Goal: Task Accomplishment & Management: Complete application form

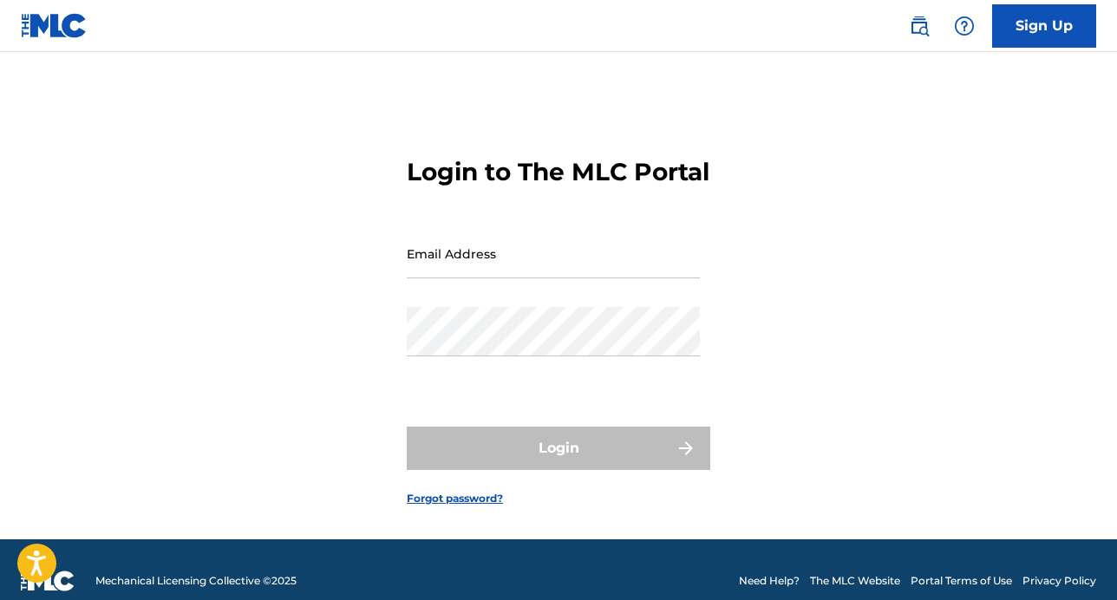
click at [482, 278] on input "Email Address" at bounding box center [553, 253] width 293 height 49
click at [1014, 36] on link "Sign Up" at bounding box center [1044, 25] width 104 height 43
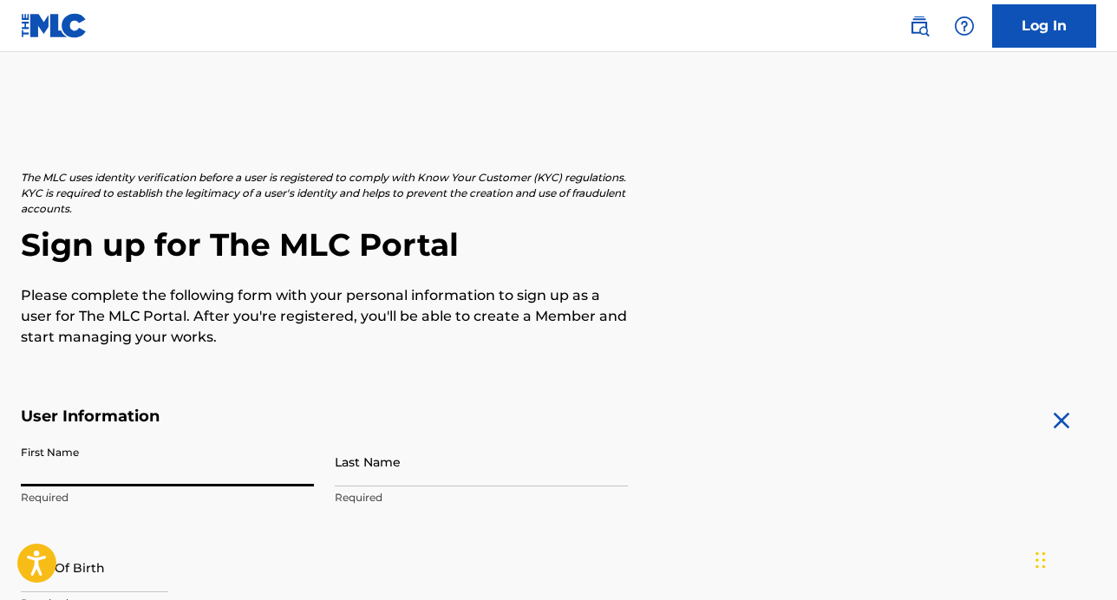
click at [104, 460] on input "First Name" at bounding box center [167, 461] width 293 height 49
type input "[PERSON_NAME]"
click at [460, 469] on input "Last Name" at bounding box center [481, 461] width 293 height 49
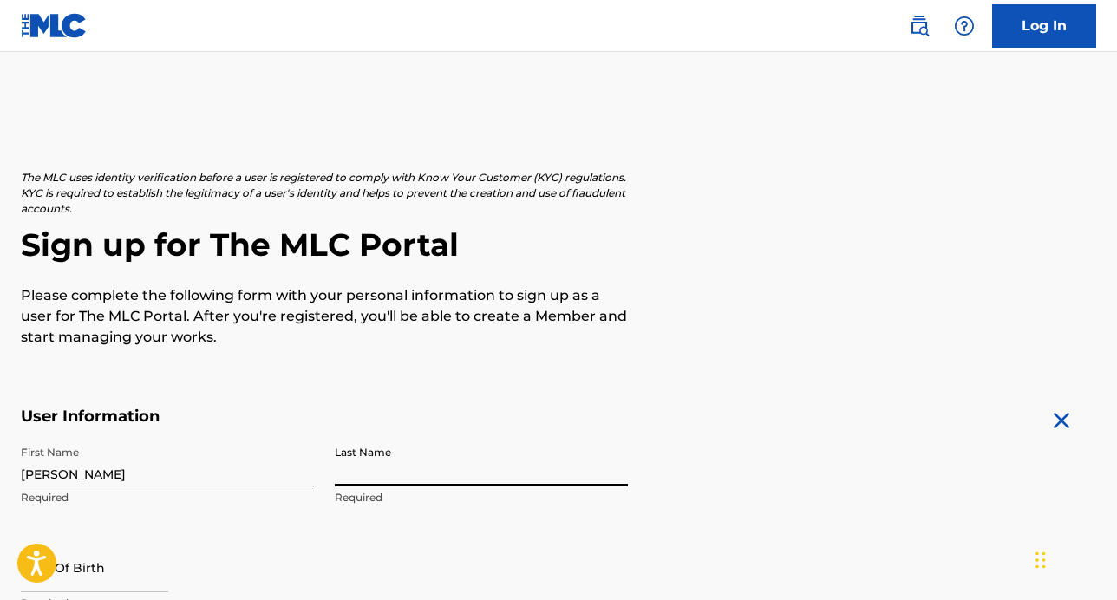
type input "Cadenzer"
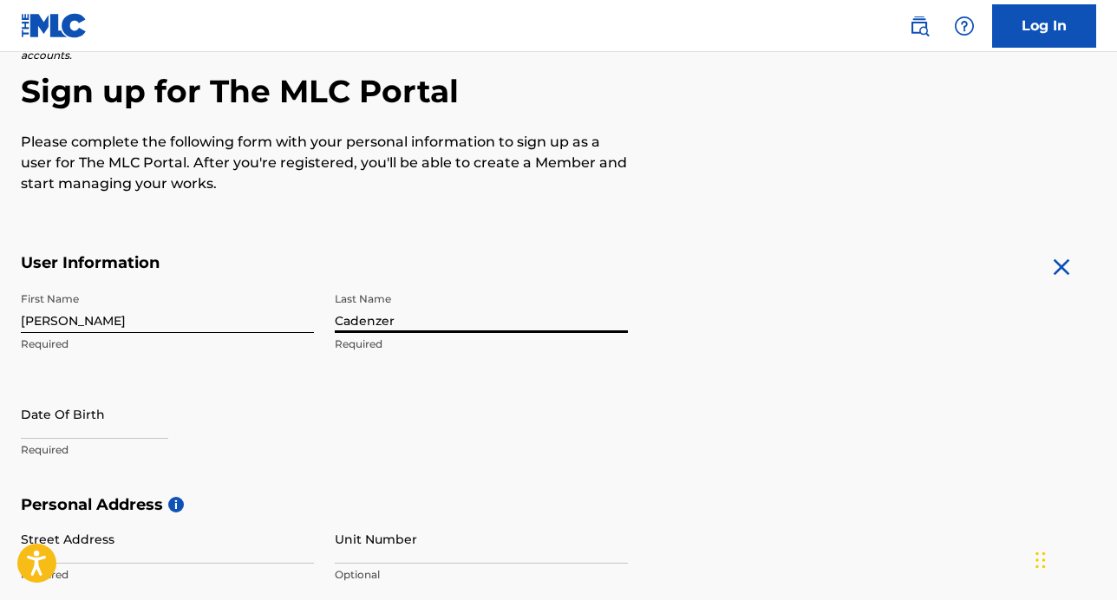
scroll to position [260, 0]
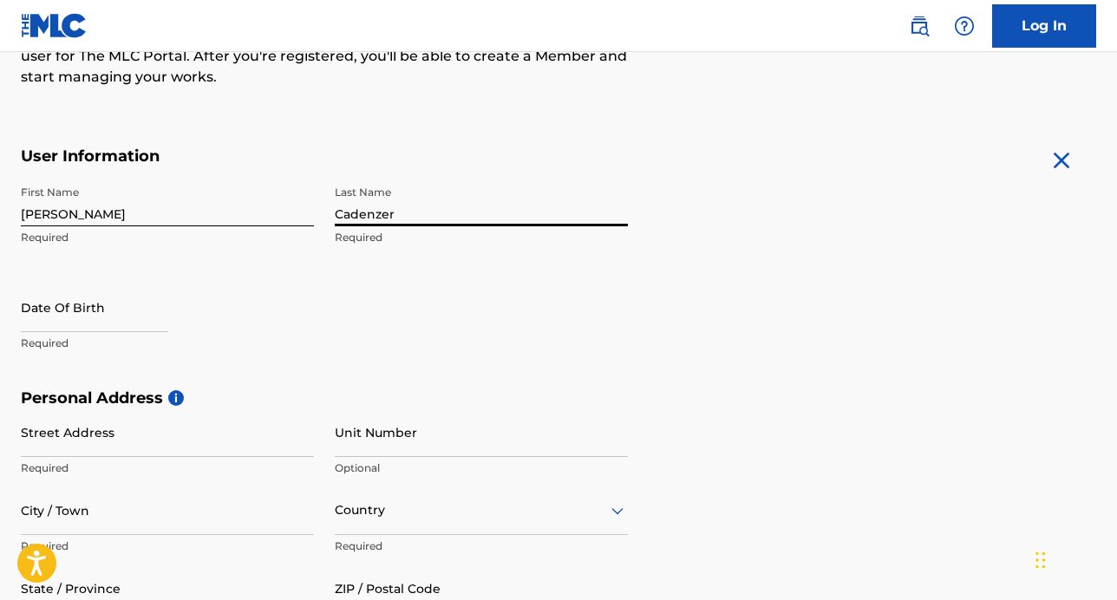
click at [101, 313] on input "text" at bounding box center [94, 307] width 147 height 49
select select "7"
select select "2025"
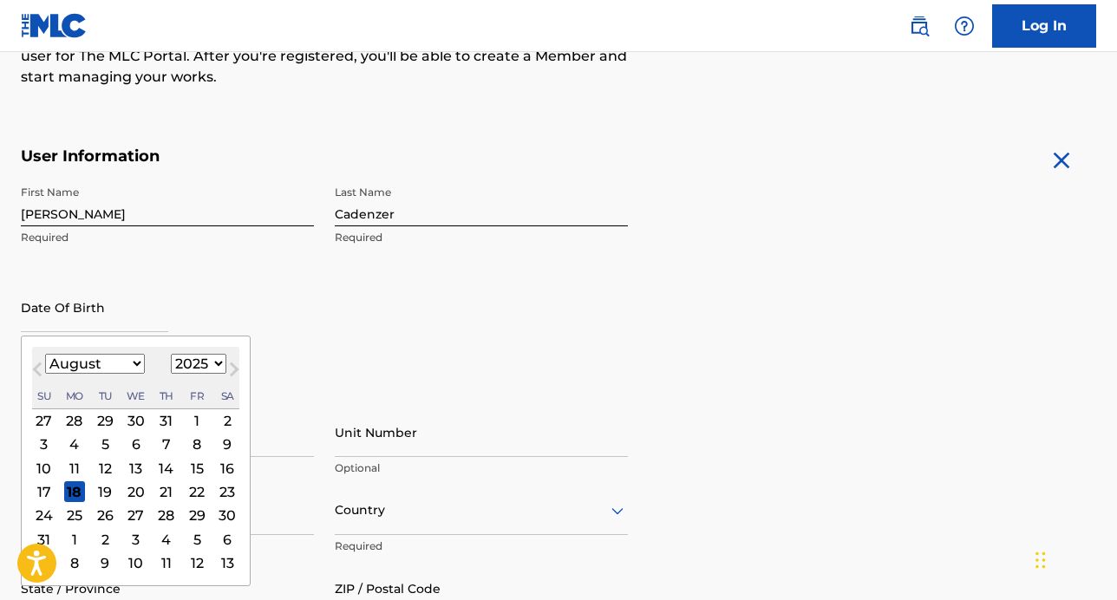
type input "[DATE]"
select select "0"
select select "1999"
click at [373, 343] on div "First Name [PERSON_NAME] Last Name Cadenzer Required Date Of Birth [DEMOGRAPHIC…" at bounding box center [324, 283] width 607 height 212
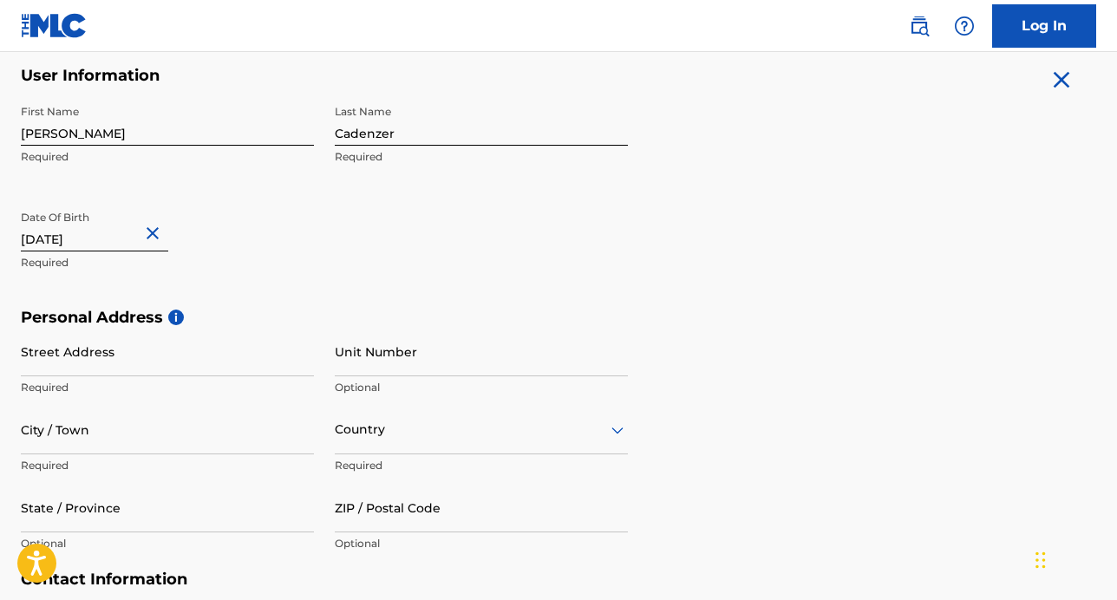
scroll to position [520, 0]
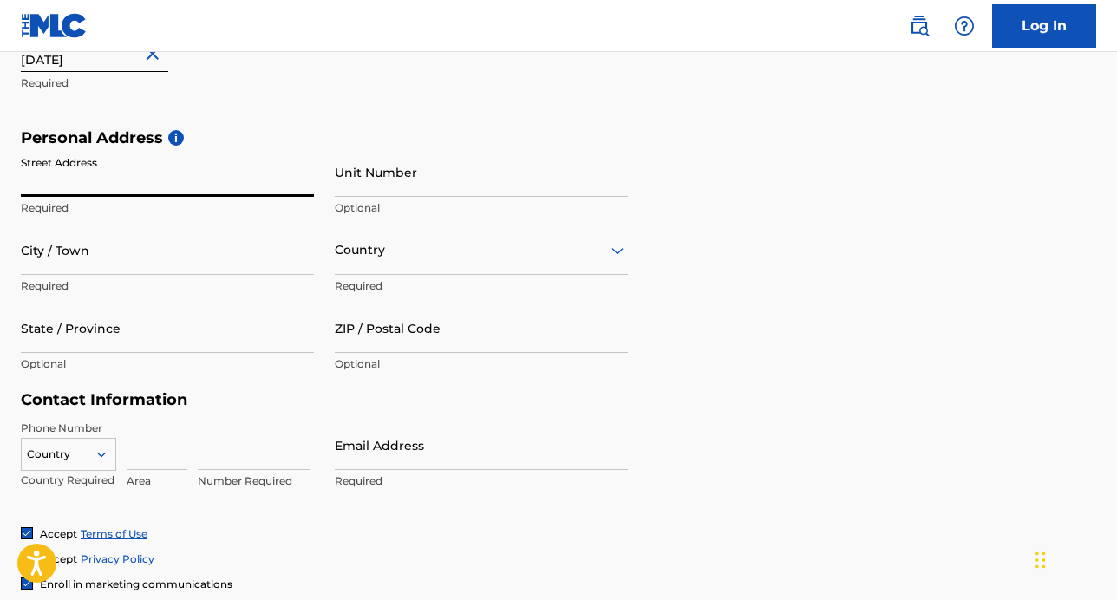
click at [148, 177] on input "Street Address" at bounding box center [167, 171] width 293 height 49
type input "[STREET_ADDRESS]"
click at [108, 261] on input "City / Town" at bounding box center [167, 249] width 293 height 49
drag, startPoint x: 162, startPoint y: 164, endPoint x: 159, endPoint y: 173, distance: 10.2
click at [161, 166] on input "[STREET_ADDRESS]" at bounding box center [167, 171] width 293 height 49
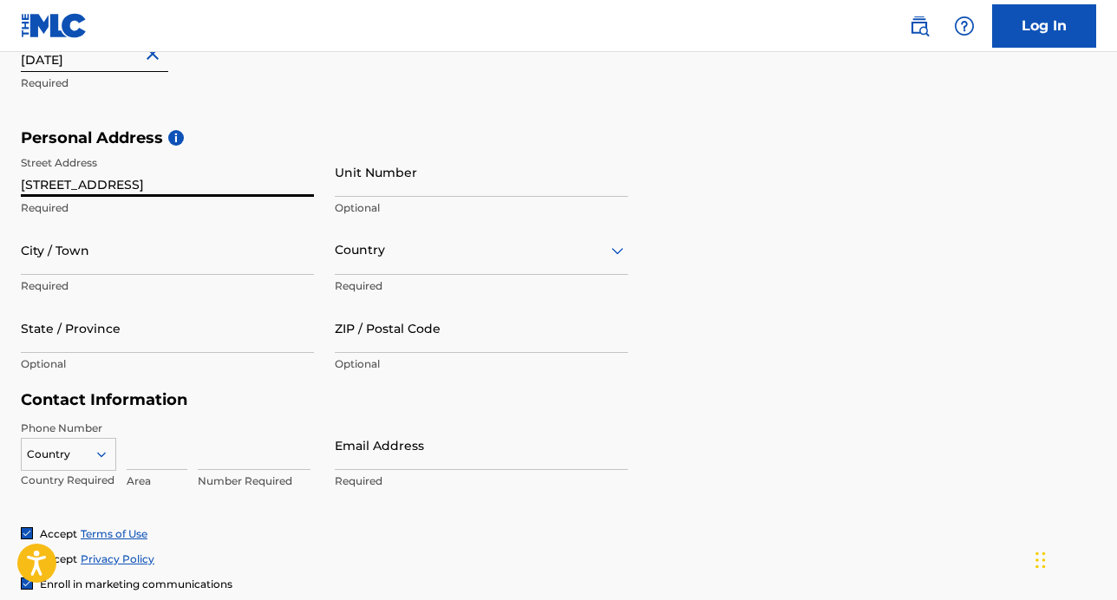
click at [56, 265] on input "City / Town" at bounding box center [167, 249] width 293 height 49
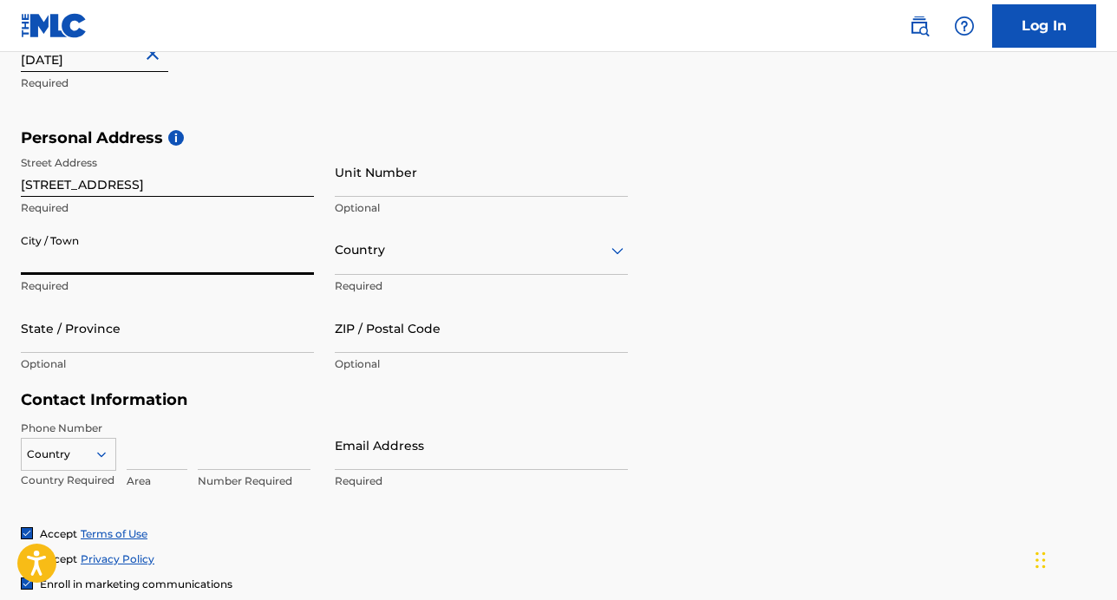
type input "humble"
click at [140, 351] on input "State / Province" at bounding box center [167, 328] width 293 height 49
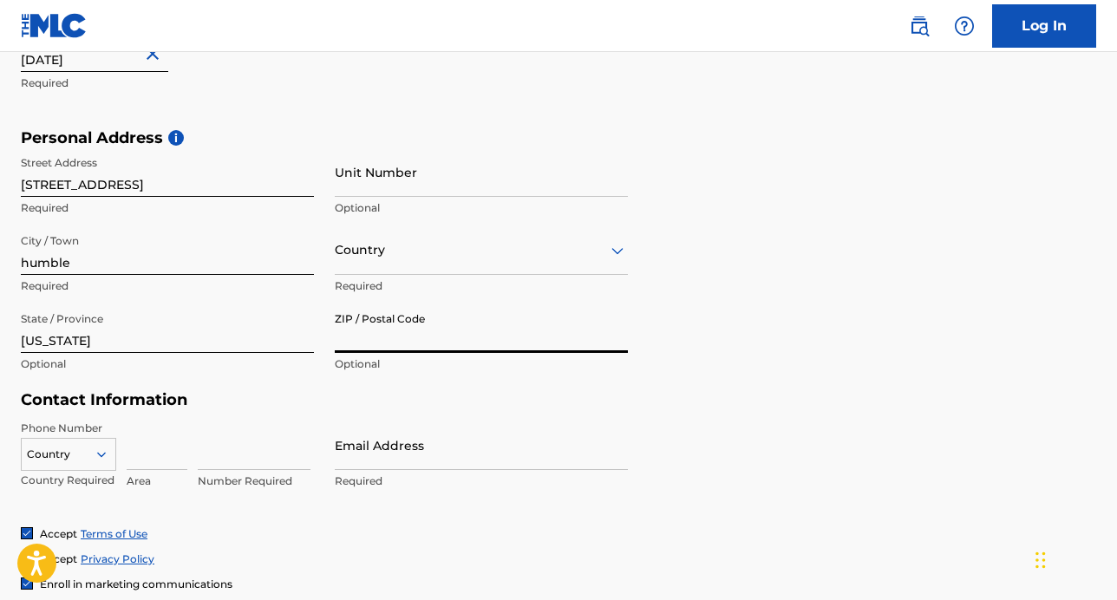
click at [463, 332] on input "ZIP / Postal Code" at bounding box center [481, 328] width 293 height 49
click at [146, 339] on input "[US_STATE]" at bounding box center [167, 328] width 293 height 49
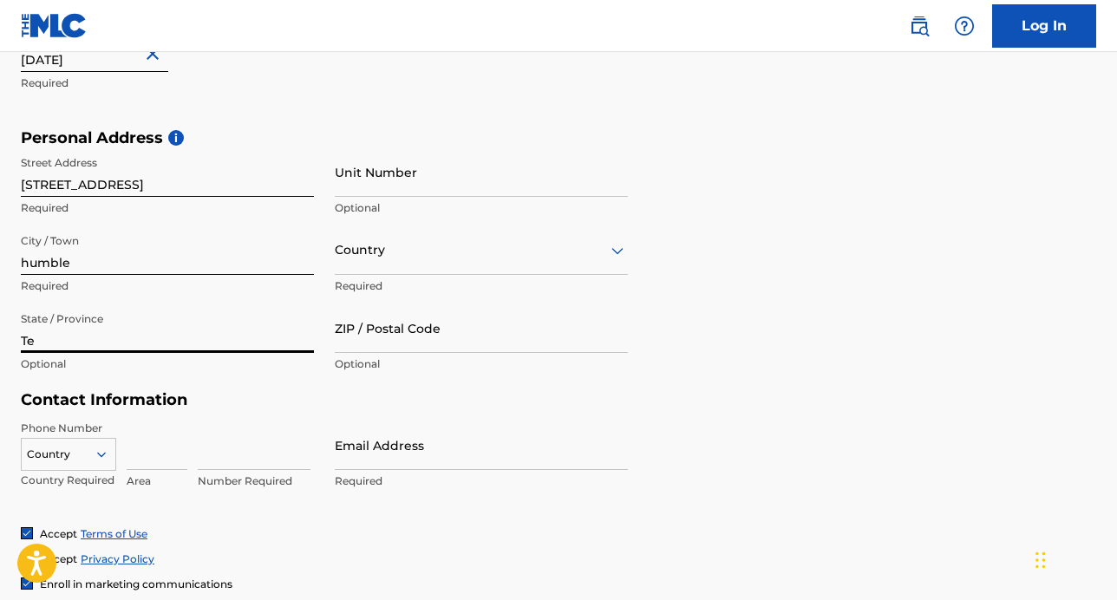
type input "T"
click at [798, 402] on form "User Information First Name [PERSON_NAME] Required Last Name Cadenzer Required …" at bounding box center [558, 270] width 1075 height 769
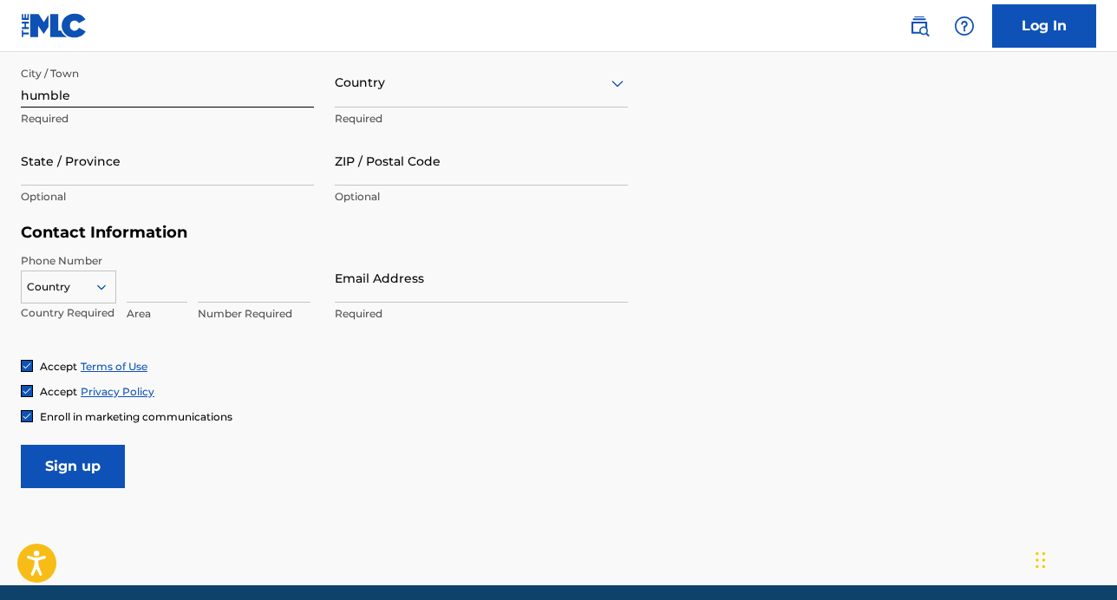
scroll to position [756, 0]
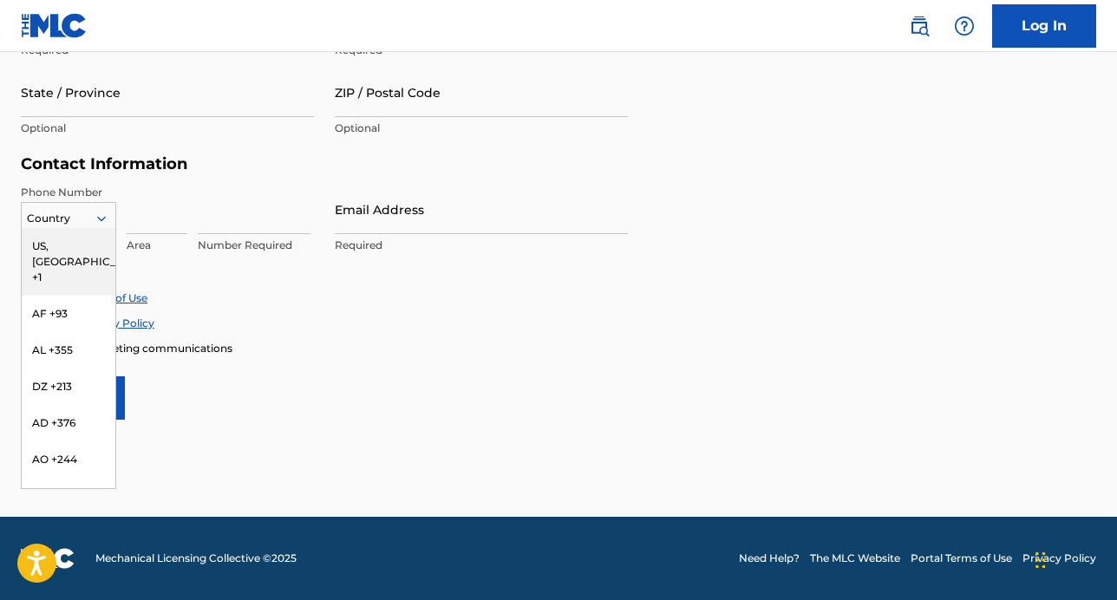
click at [95, 221] on icon at bounding box center [102, 219] width 16 height 16
click at [857, 348] on div "Enroll in marketing communications" at bounding box center [558, 348] width 1075 height 15
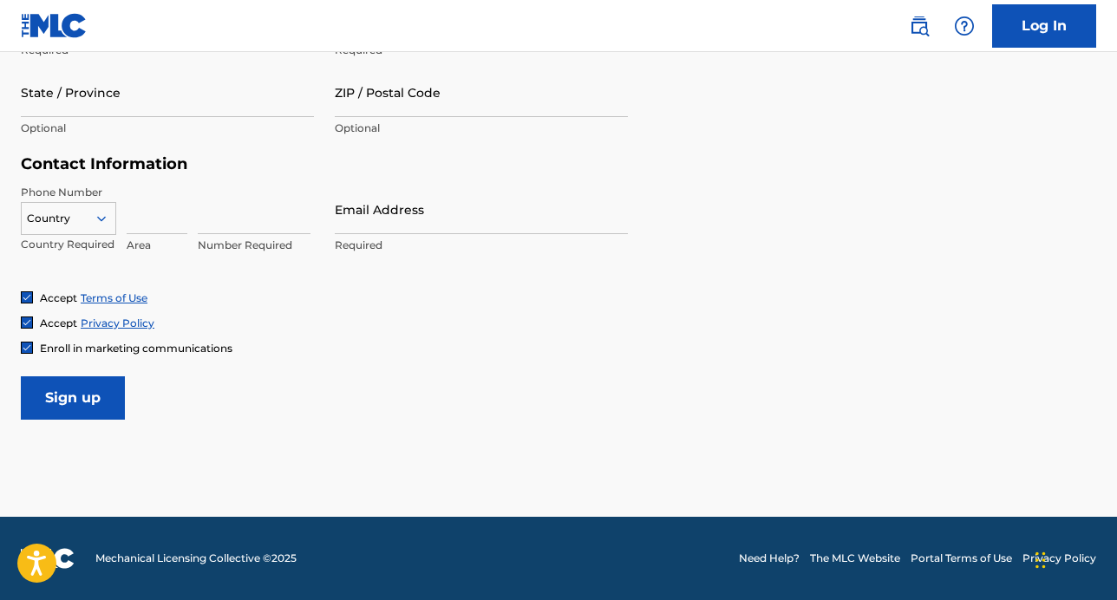
click at [158, 225] on input at bounding box center [157, 209] width 61 height 49
type input "832"
click at [226, 214] on input at bounding box center [254, 209] width 113 height 49
type input "9608294"
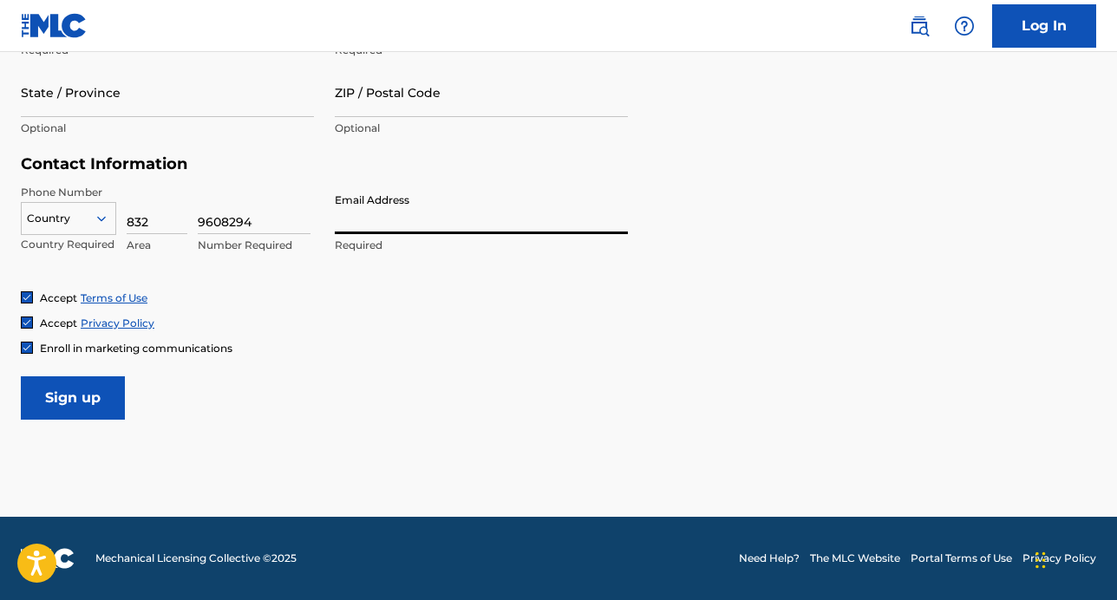
click at [459, 219] on input "Email Address" at bounding box center [481, 209] width 293 height 49
type input "[EMAIL_ADDRESS][DOMAIN_NAME]"
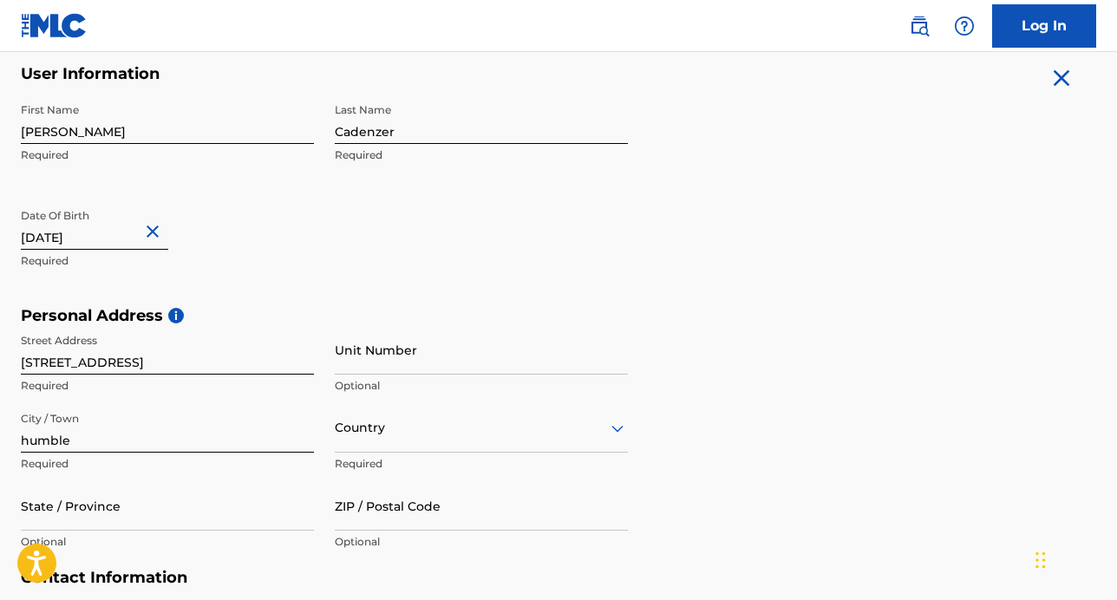
scroll to position [409, 0]
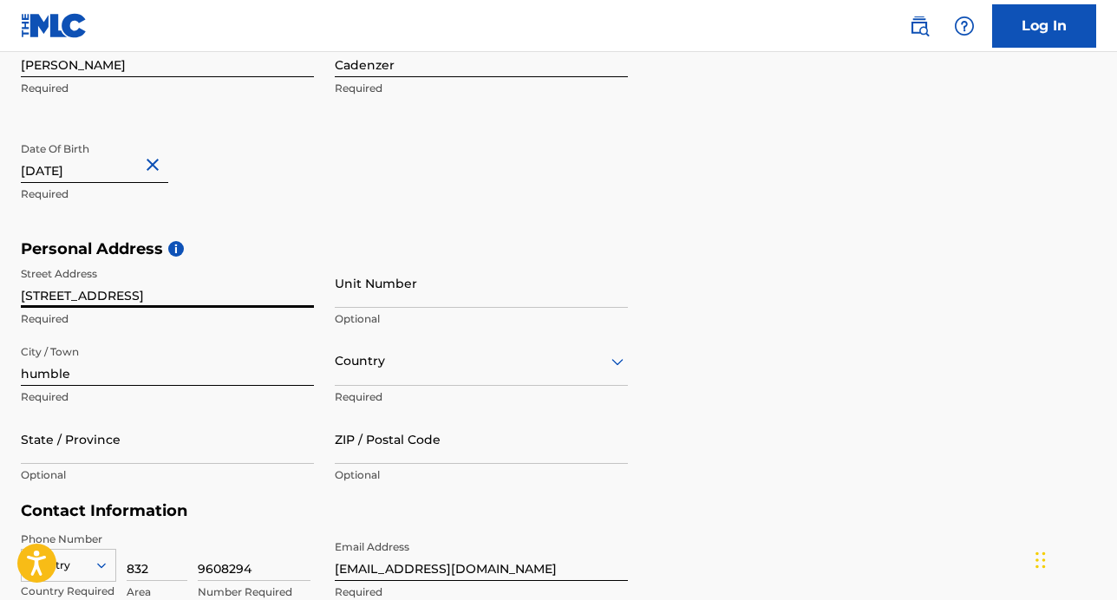
drag, startPoint x: 220, startPoint y: 296, endPoint x: -175, endPoint y: 300, distance: 395.5
click at [351, 177] on div "First Name [PERSON_NAME] Required Last Name Cadenzer Required Date Of Birth [DE…" at bounding box center [324, 134] width 607 height 212
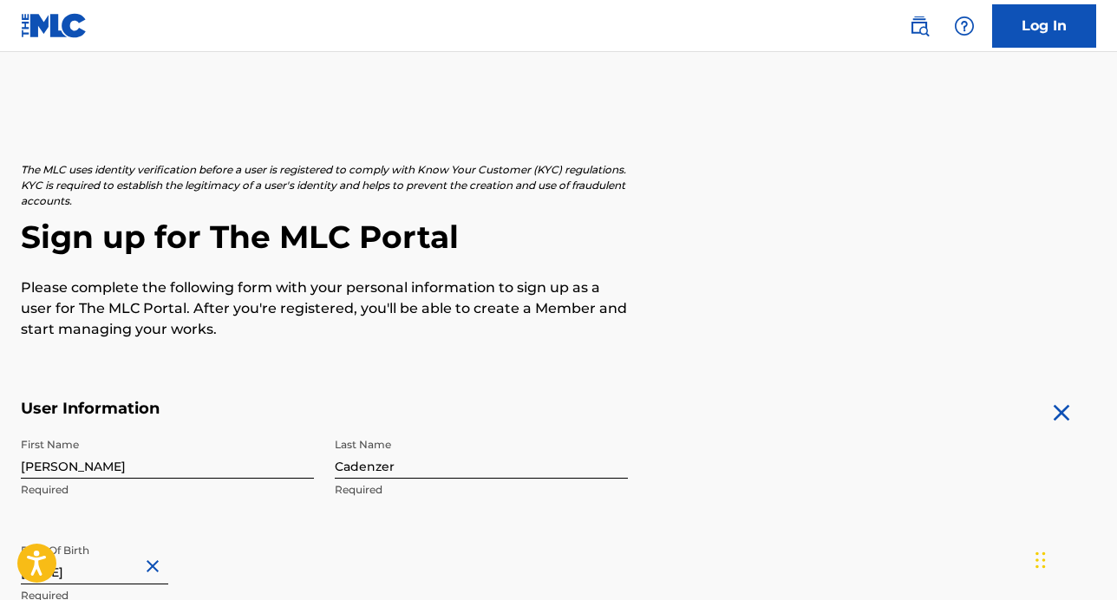
scroll to position [0, 0]
